Goal: Transaction & Acquisition: Purchase product/service

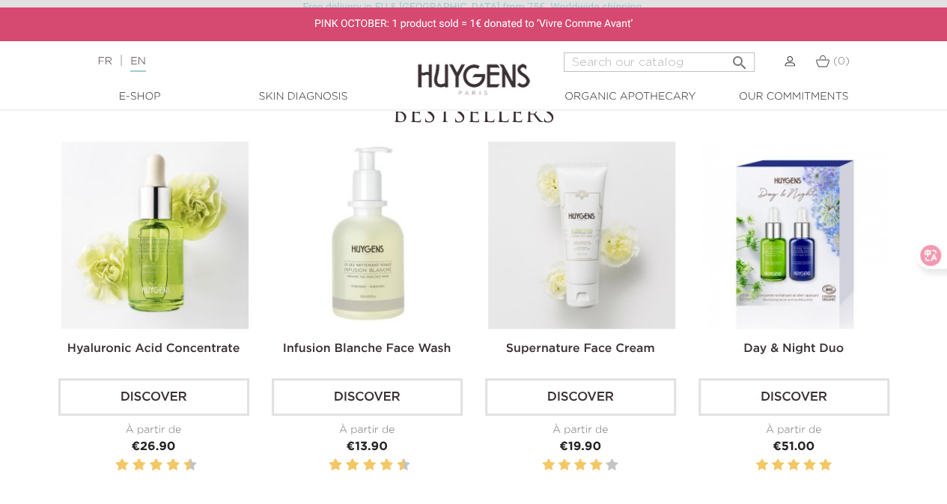
scroll to position [524, 0]
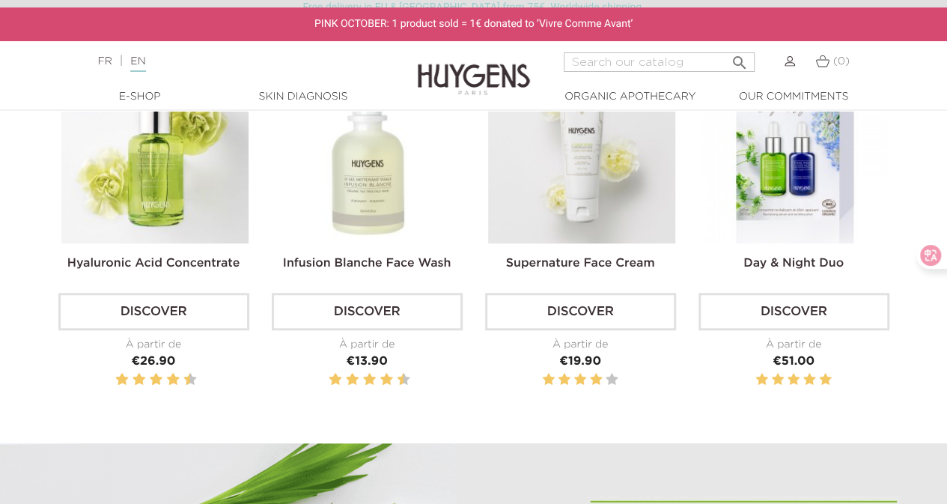
click at [127, 305] on link "Discover" at bounding box center [153, 311] width 191 height 37
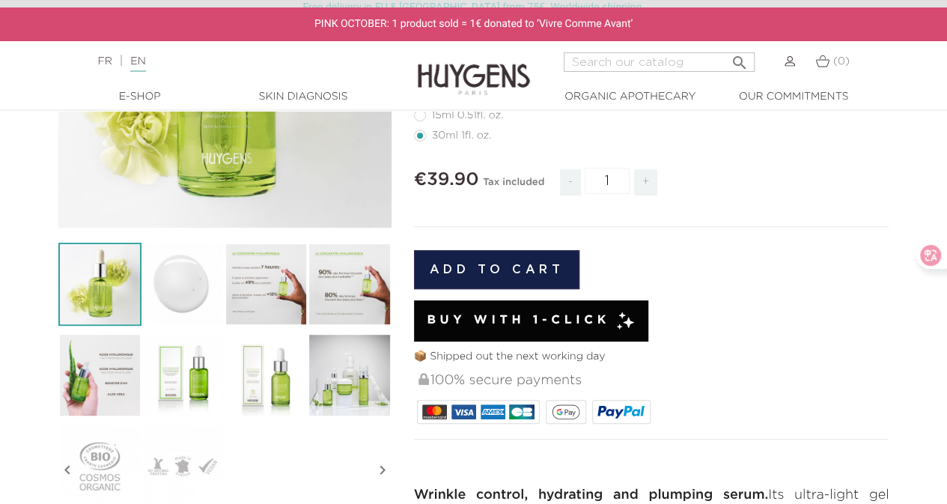
click at [508, 260] on button "Add to cart" at bounding box center [497, 269] width 166 height 39
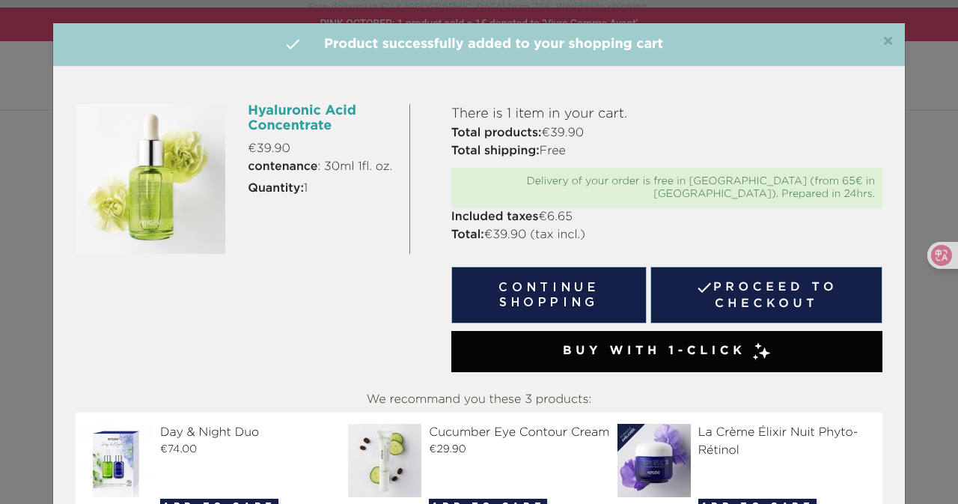
scroll to position [61, 0]
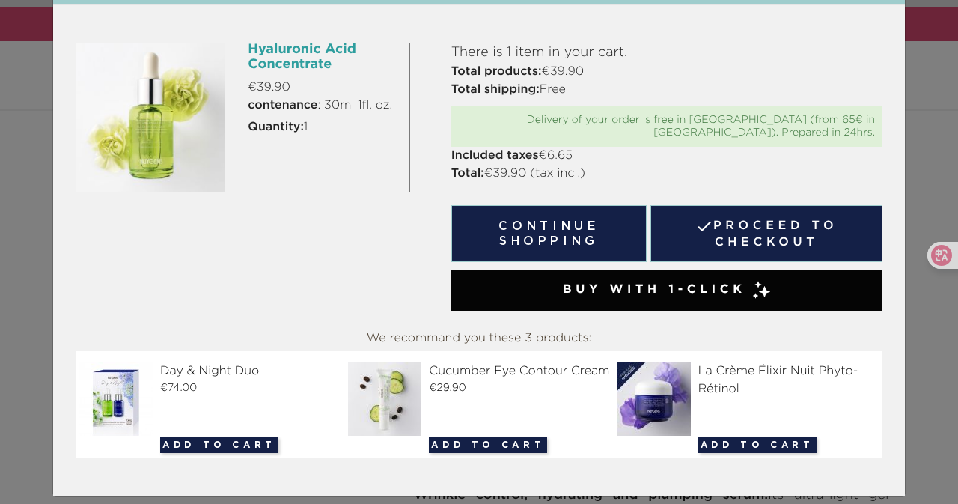
click at [741, 216] on link " Proceed to checkout" at bounding box center [766, 233] width 232 height 57
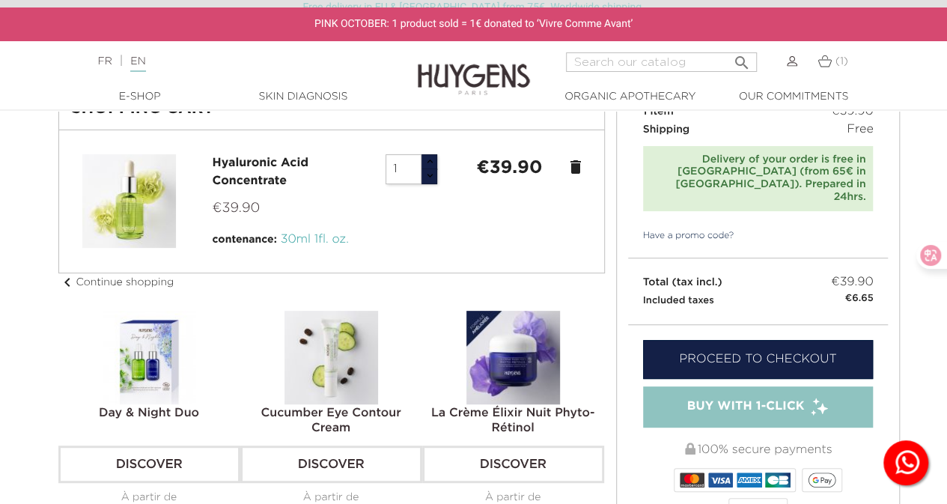
scroll to position [225, 0]
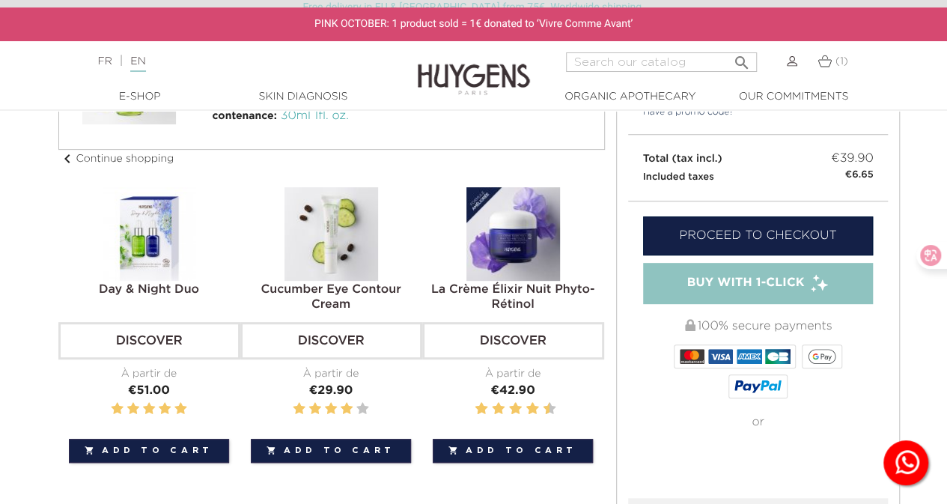
click at [846, 216] on link "Proceed to checkout" at bounding box center [758, 235] width 231 height 39
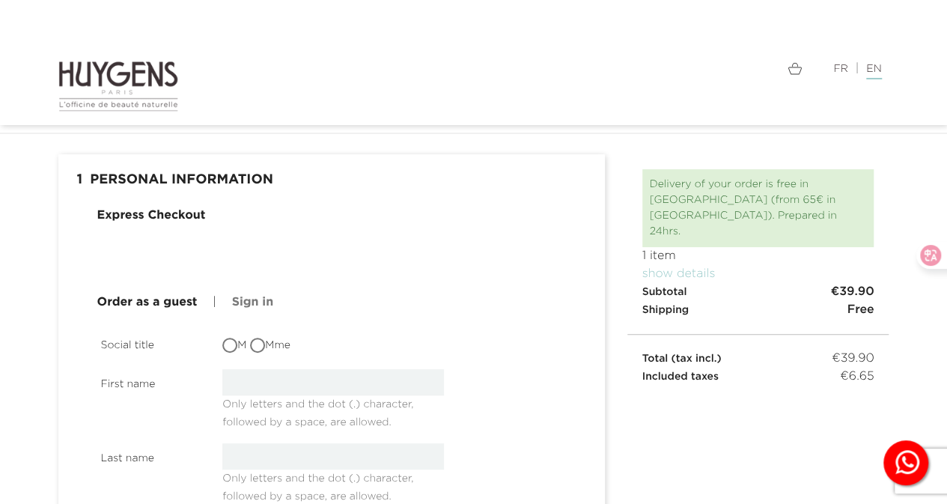
scroll to position [75, 0]
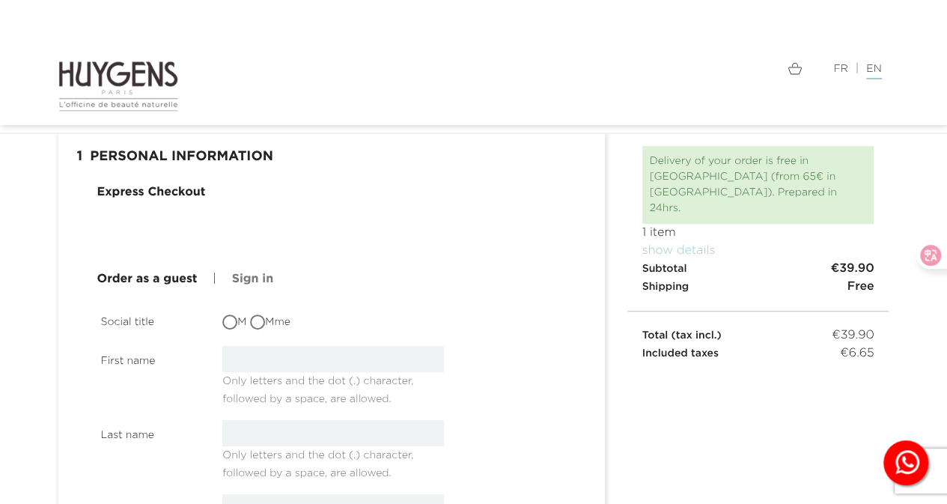
click at [232, 324] on input "M" at bounding box center [231, 323] width 15 height 15
radio input "true"
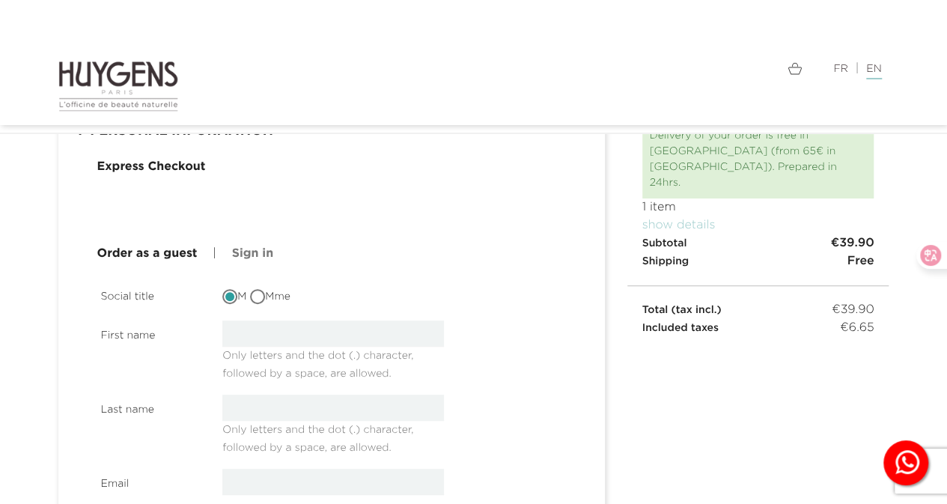
scroll to position [0, 0]
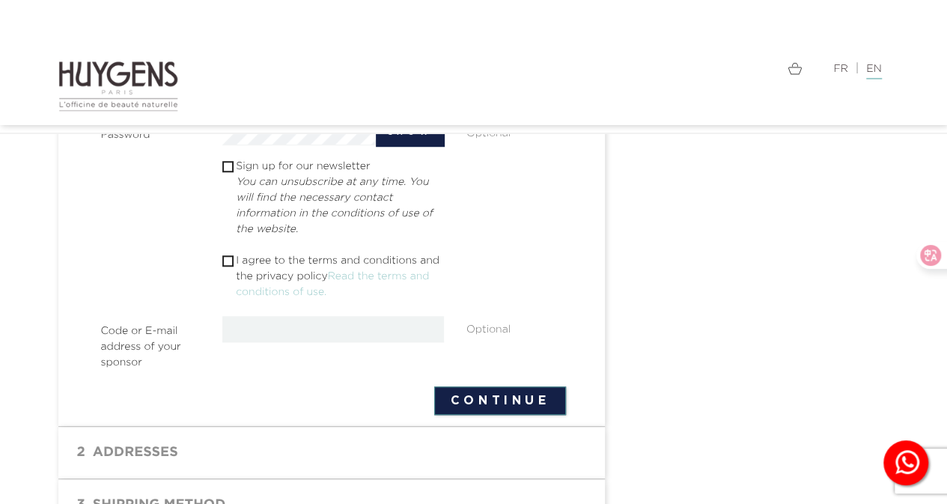
click at [470, 398] on button "Continue" at bounding box center [499, 400] width 131 height 28
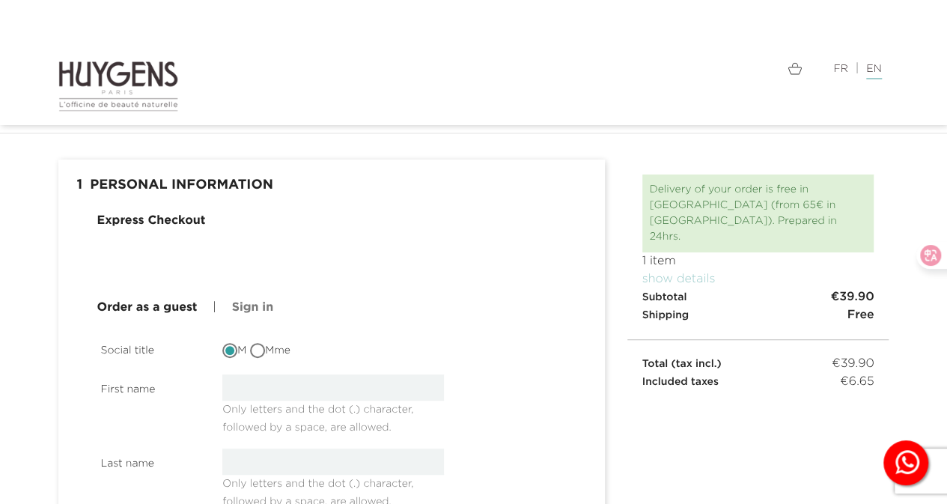
scroll to position [121, 0]
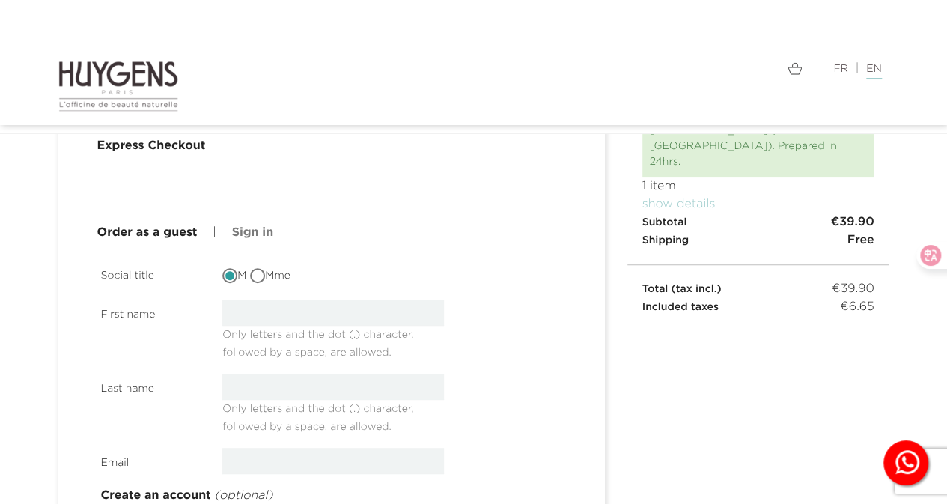
click at [278, 309] on input "text" at bounding box center [333, 312] width 222 height 26
type input "Cara"
type input "ding"
type input "[EMAIL_ADDRESS][DOMAIN_NAME]"
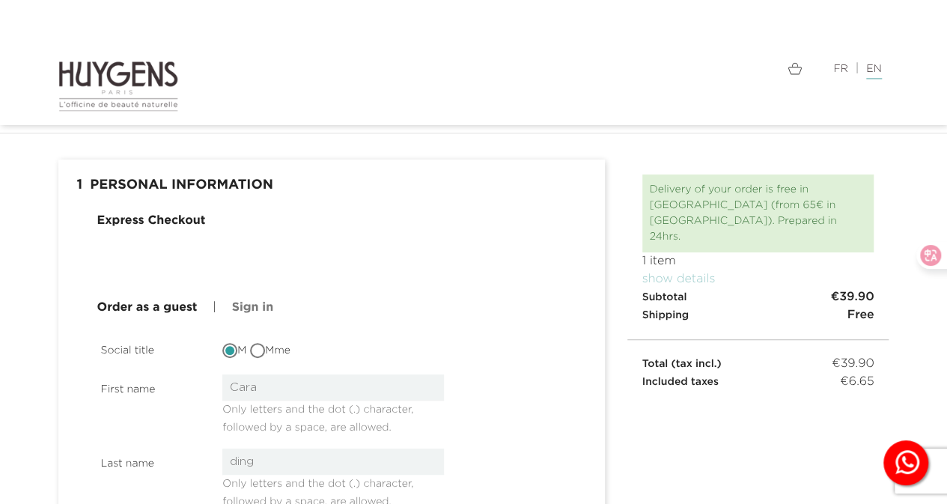
click at [163, 305] on link "Order as a guest" at bounding box center [147, 308] width 100 height 18
click at [149, 308] on link "Order as a guest" at bounding box center [147, 308] width 100 height 18
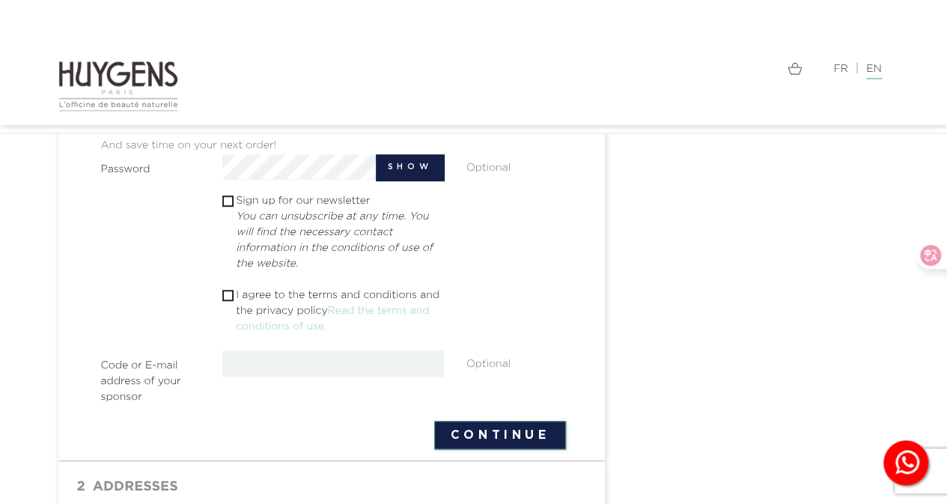
scroll to position [570, 0]
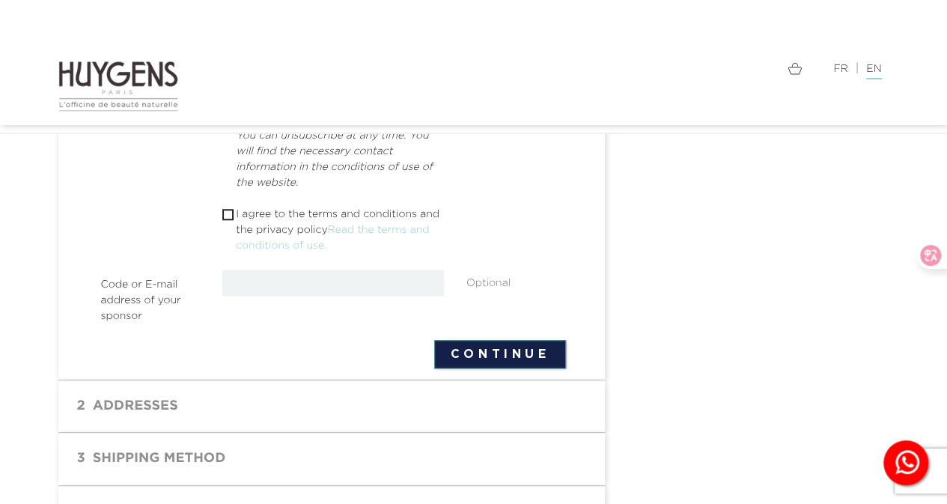
click at [470, 350] on button "Continue" at bounding box center [499, 354] width 131 height 28
click at [232, 215] on input "checkbox" at bounding box center [227, 215] width 10 height 10
checkbox input "true"
click at [487, 353] on button "Continue" at bounding box center [499, 354] width 131 height 28
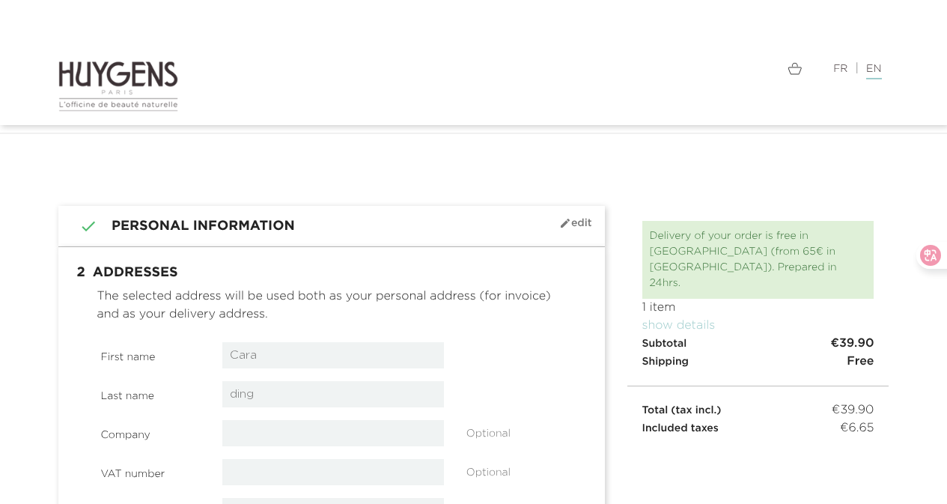
select select "8"
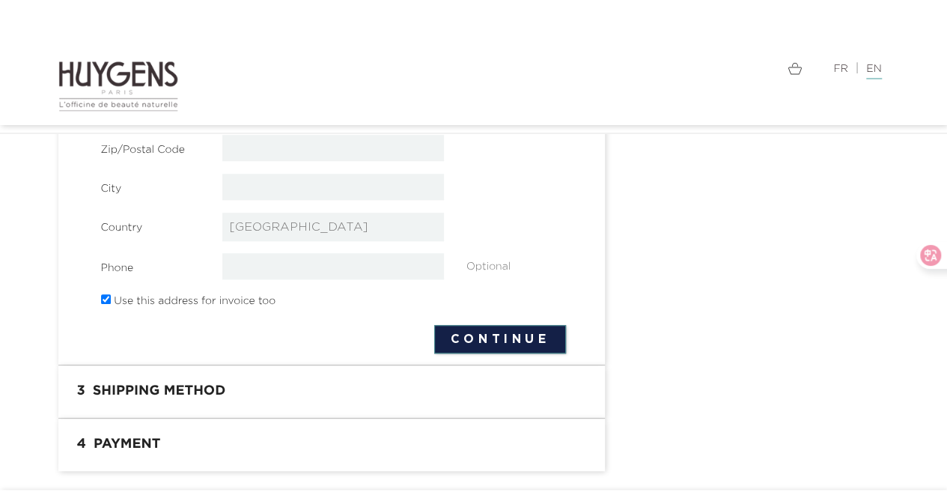
scroll to position [481, 0]
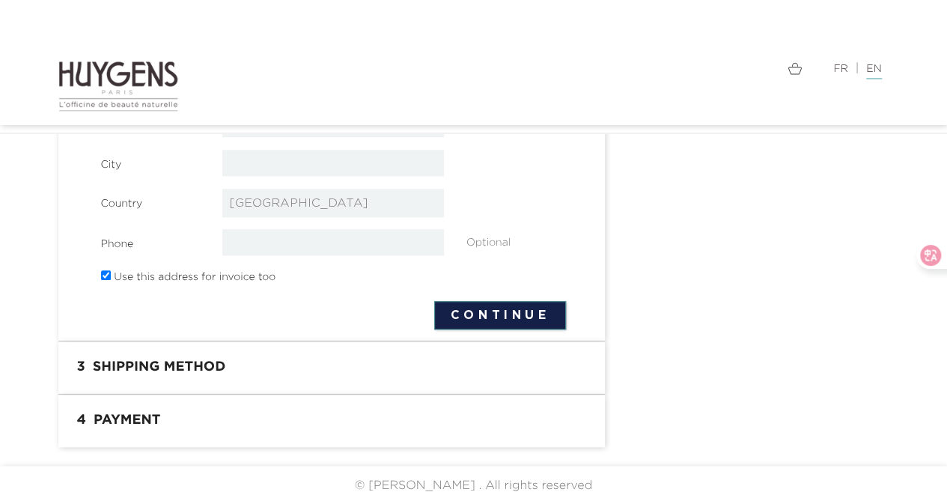
click at [466, 309] on button "Continue" at bounding box center [499, 315] width 131 height 28
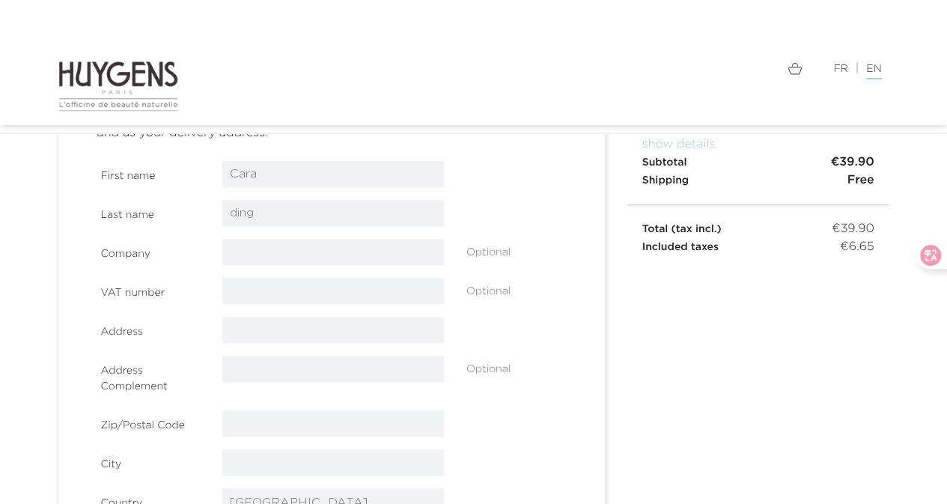
click at [272, 322] on input "text" at bounding box center [333, 330] width 222 height 26
type input "16 Olgaland"
type input "2591JB"
type input "Den haag"
select select "13"
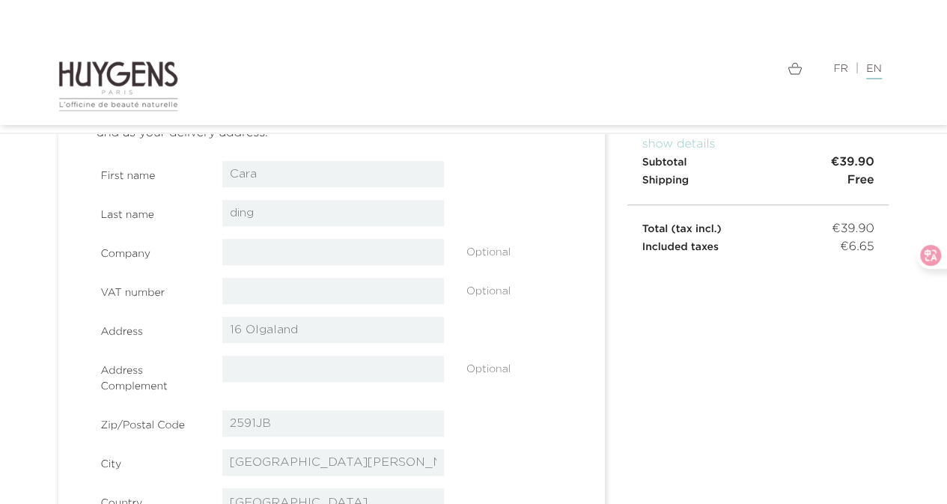
type input "0620188524"
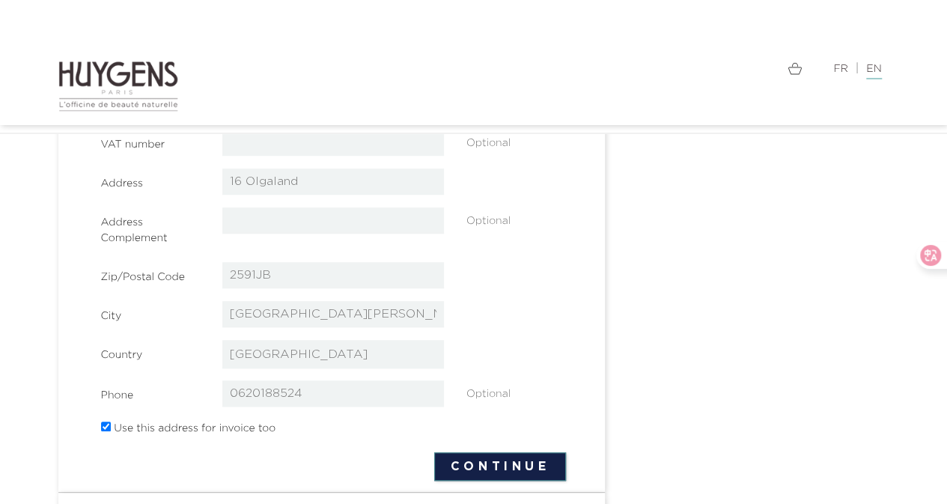
select select "13"
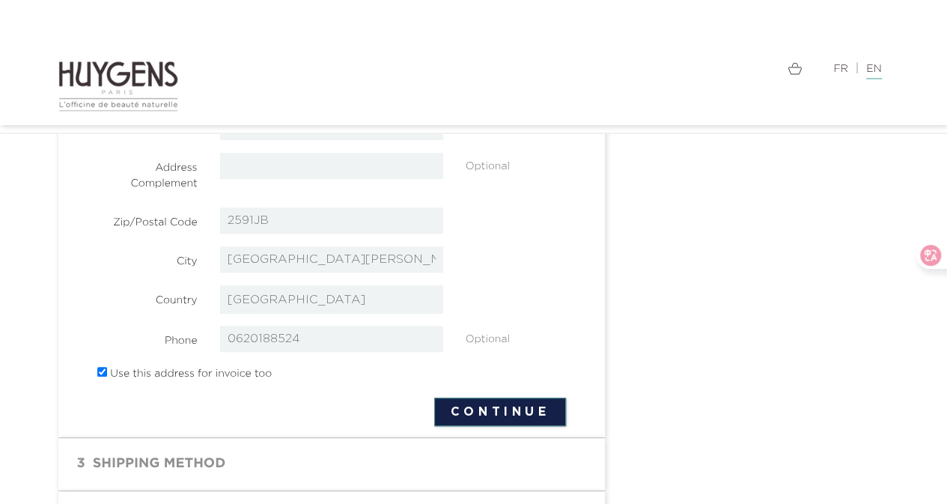
scroll to position [427, 0]
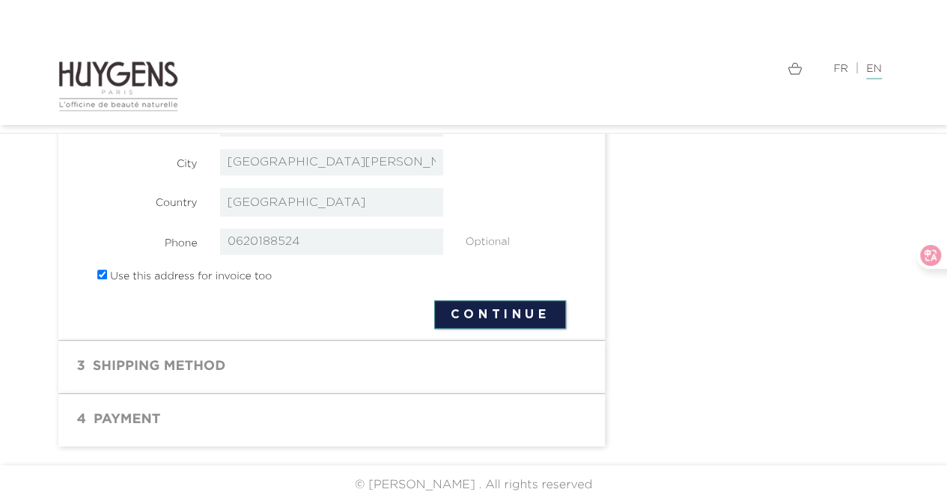
click at [515, 318] on button "Continue" at bounding box center [499, 314] width 131 height 28
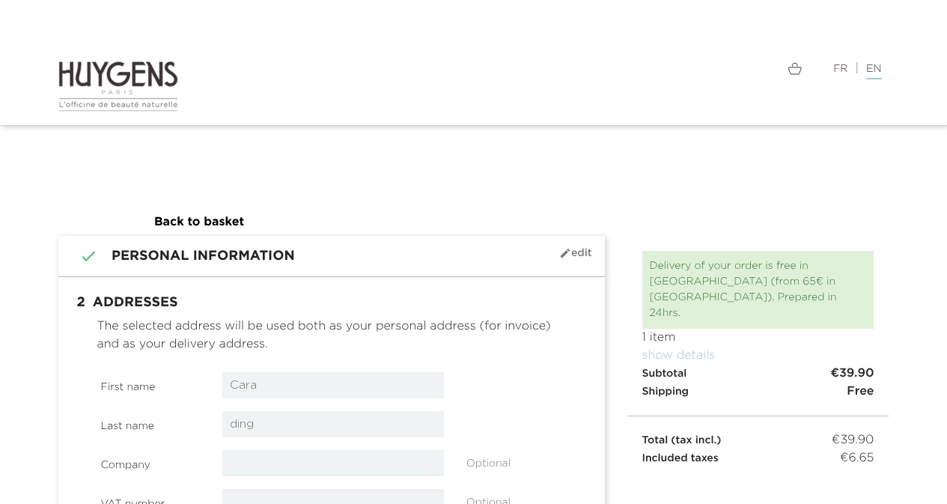
select select "13"
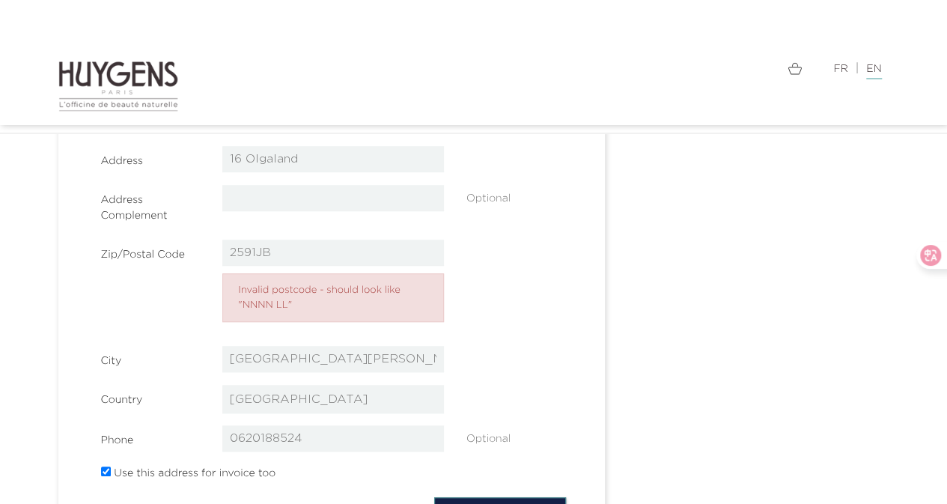
scroll to position [374, 0]
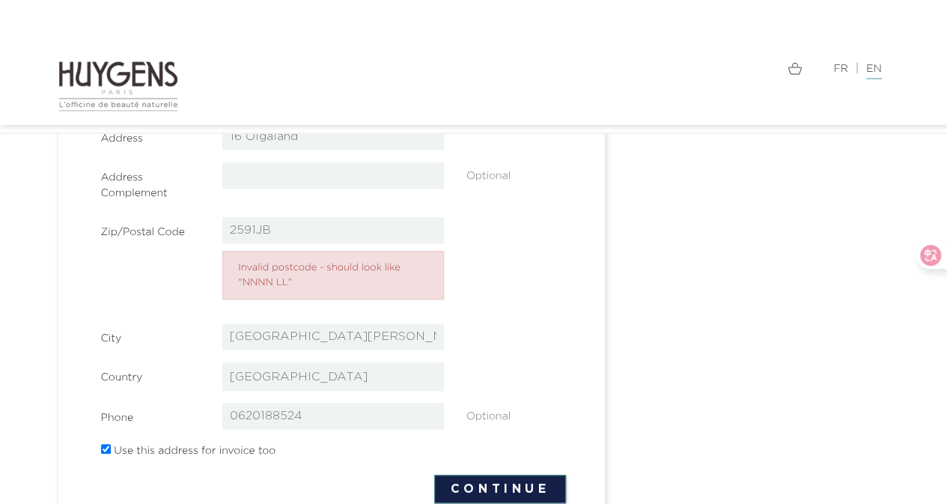
drag, startPoint x: 287, startPoint y: 221, endPoint x: 275, endPoint y: 228, distance: 13.5
click at [287, 221] on input "2591JB" at bounding box center [333, 230] width 222 height 26
click at [253, 231] on input "2591JB" at bounding box center [333, 230] width 222 height 26
click at [257, 228] on input "2591JB" at bounding box center [333, 230] width 222 height 26
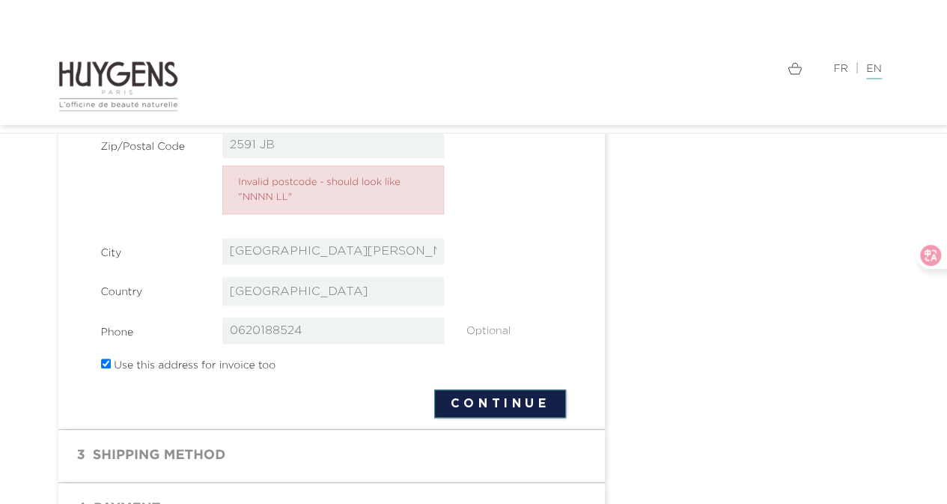
scroll to position [524, 0]
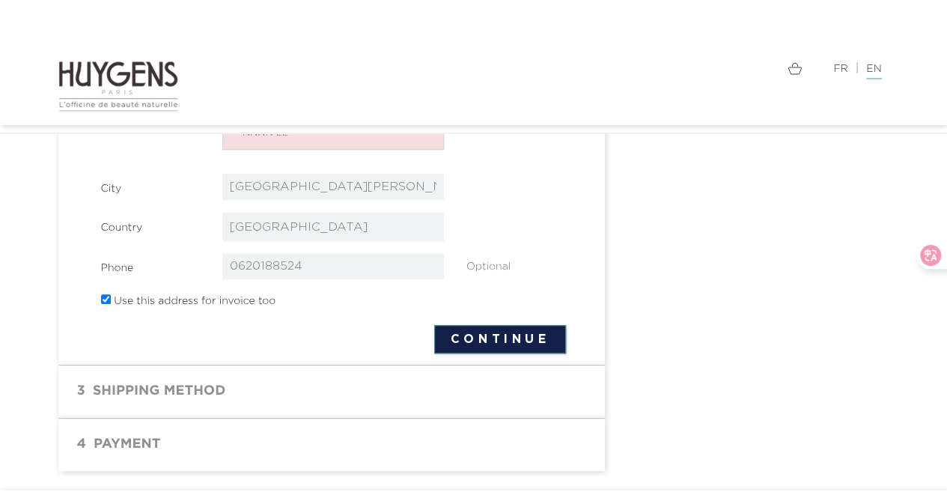
type input "2591 JB"
click at [495, 335] on button "Continue" at bounding box center [499, 339] width 131 height 28
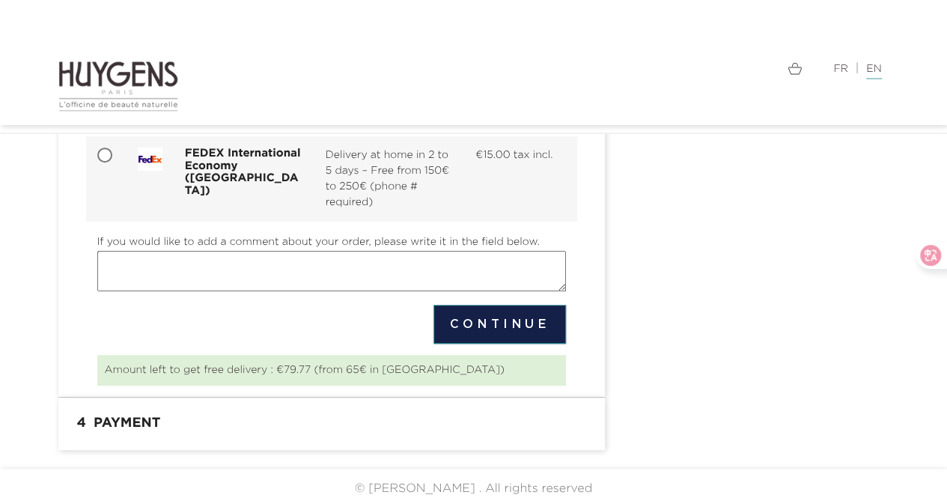
scroll to position [290, 0]
click at [494, 326] on button "Continue" at bounding box center [499, 322] width 132 height 39
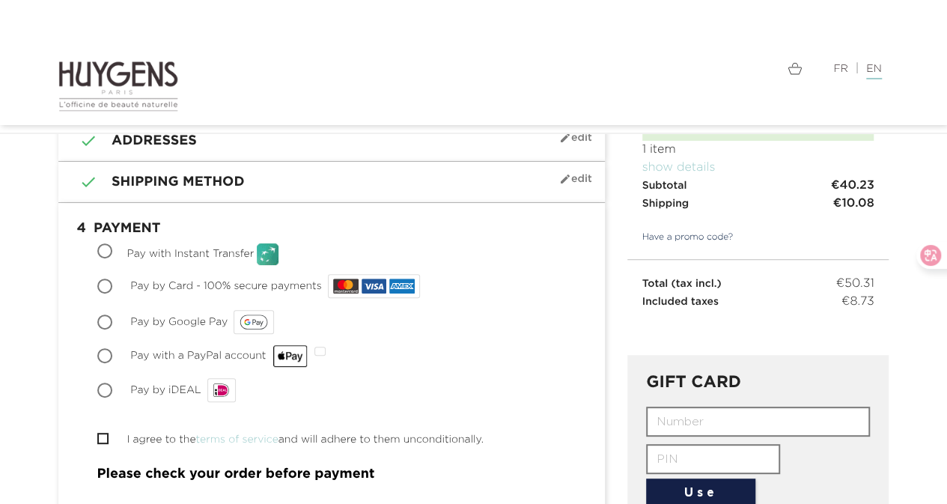
scroll to position [150, 0]
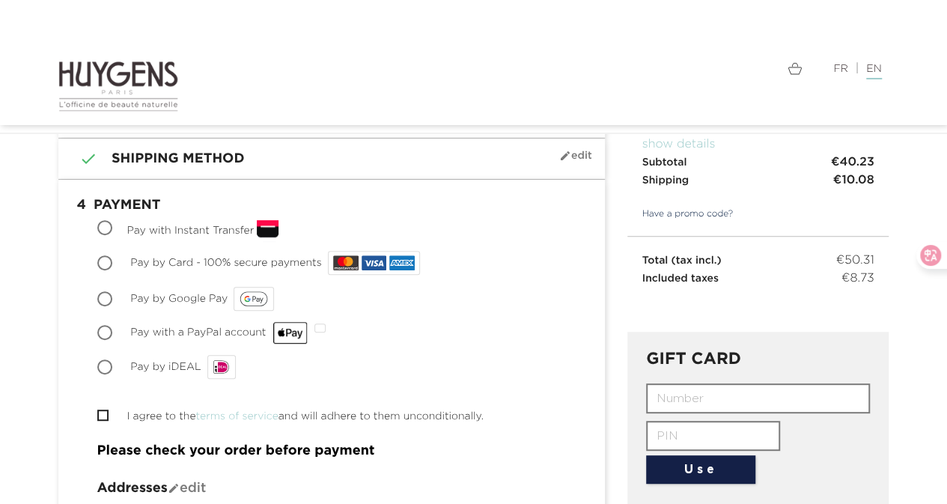
click at [633, 61] on div at bounding box center [794, 69] width 375 height 18
click at [110, 263] on input "Pay by Card - 100% secure payments" at bounding box center [106, 264] width 15 height 15
radio input "true"
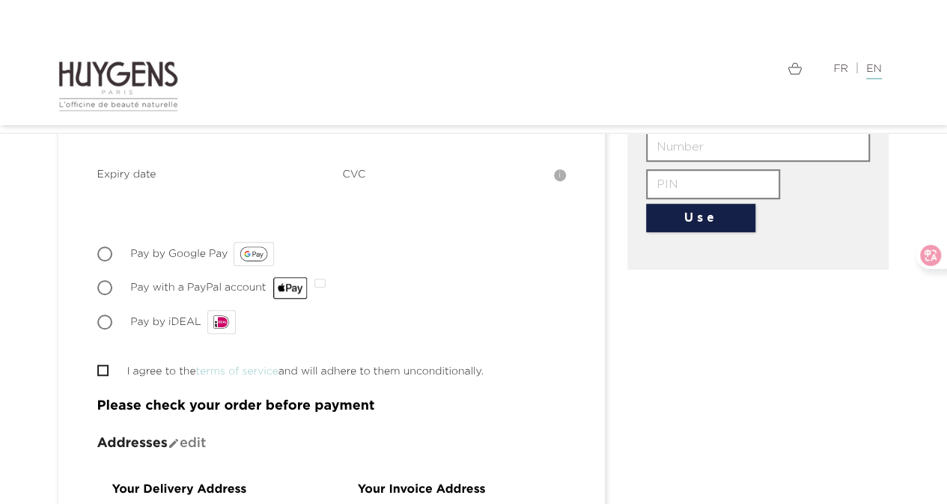
scroll to position [524, 0]
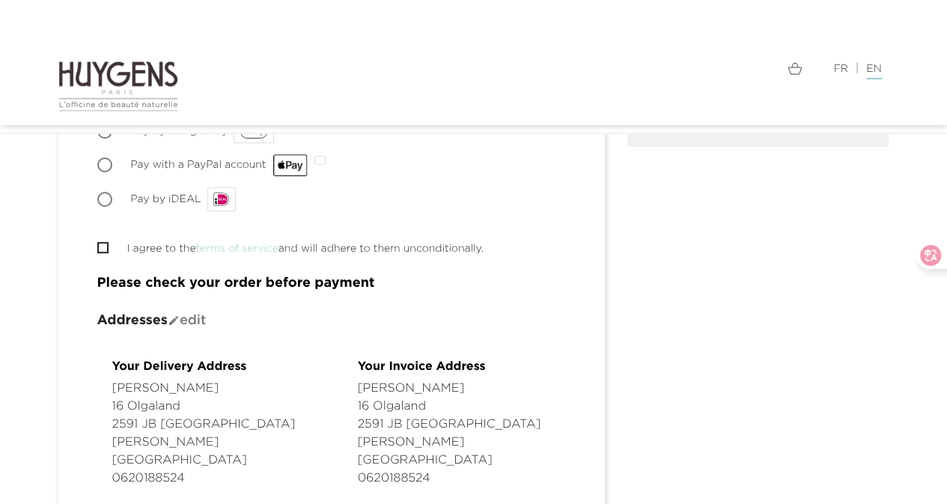
click at [108, 246] on span "" at bounding box center [102, 247] width 11 height 11
click at [106, 243] on input "I agree to the terms of service and will adhere to them unconditionally." at bounding box center [102, 248] width 10 height 10
checkbox input "true"
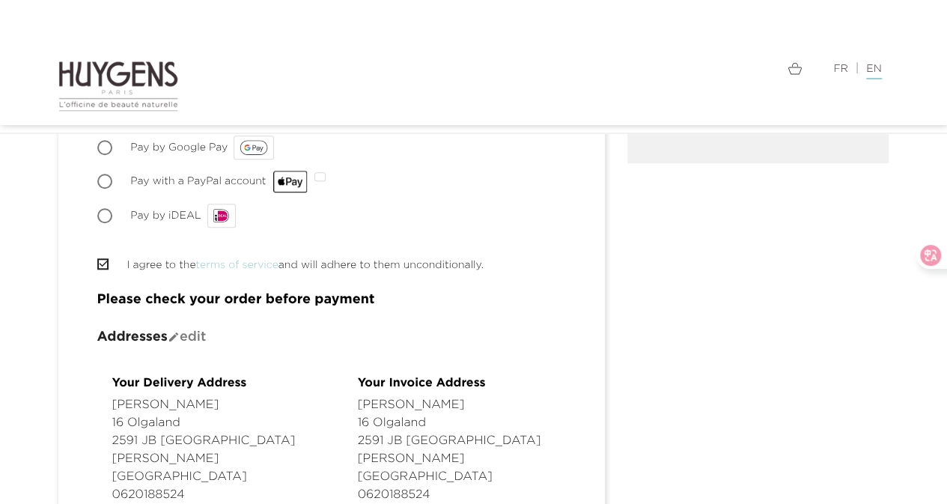
scroll to position [299, 0]
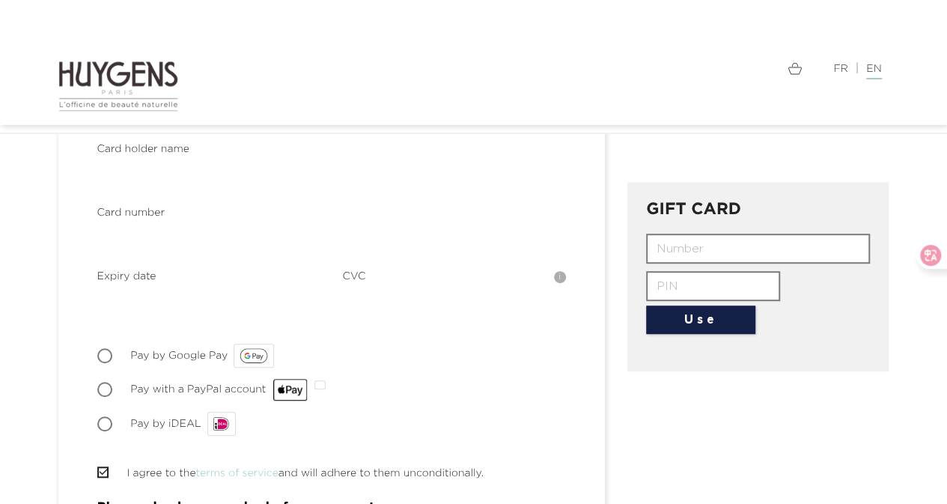
click at [388, 334] on div "Choose Pay with Instant Transfer Pay with Instant Transfer is a payment solutio…" at bounding box center [331, 254] width 469 height 368
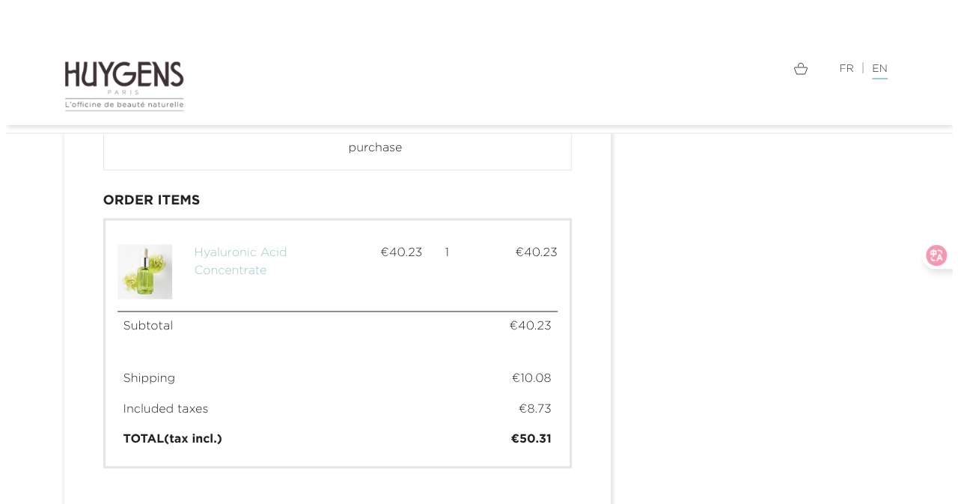
scroll to position [1159, 0]
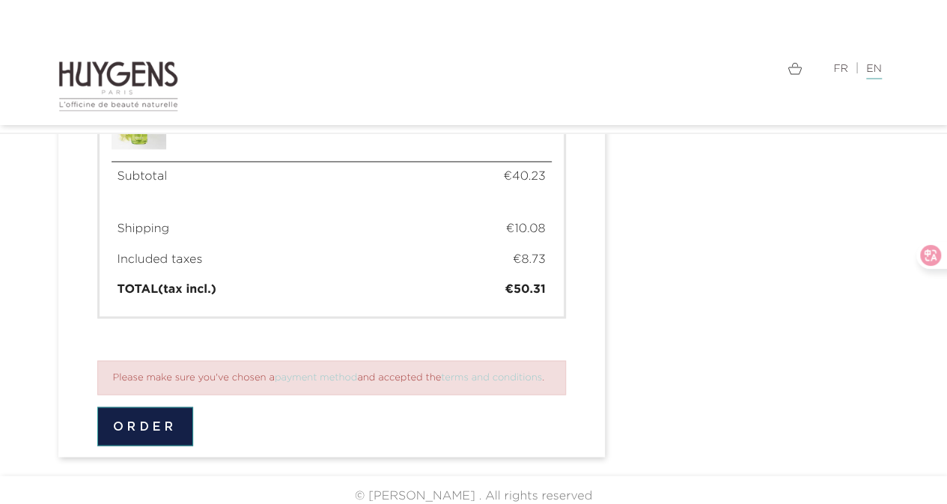
click at [176, 416] on button "Order" at bounding box center [145, 425] width 96 height 39
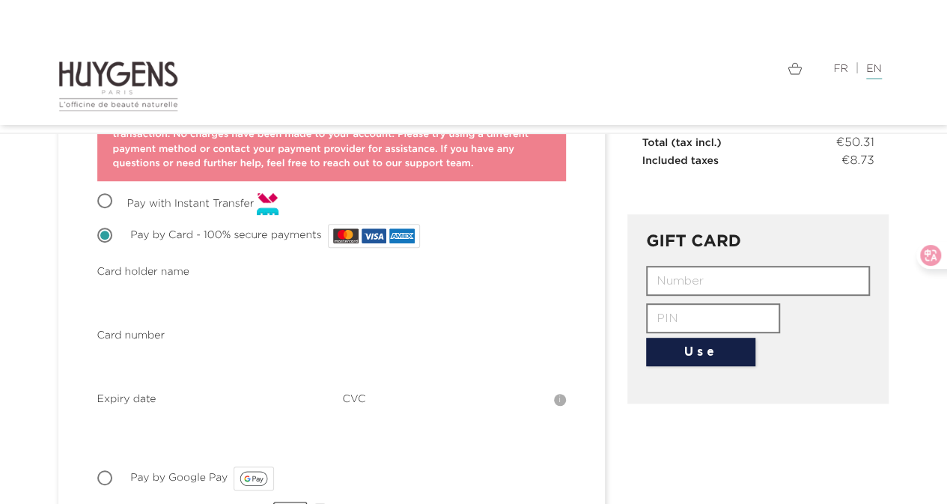
scroll to position [350, 0]
